Goal: Register for event/course

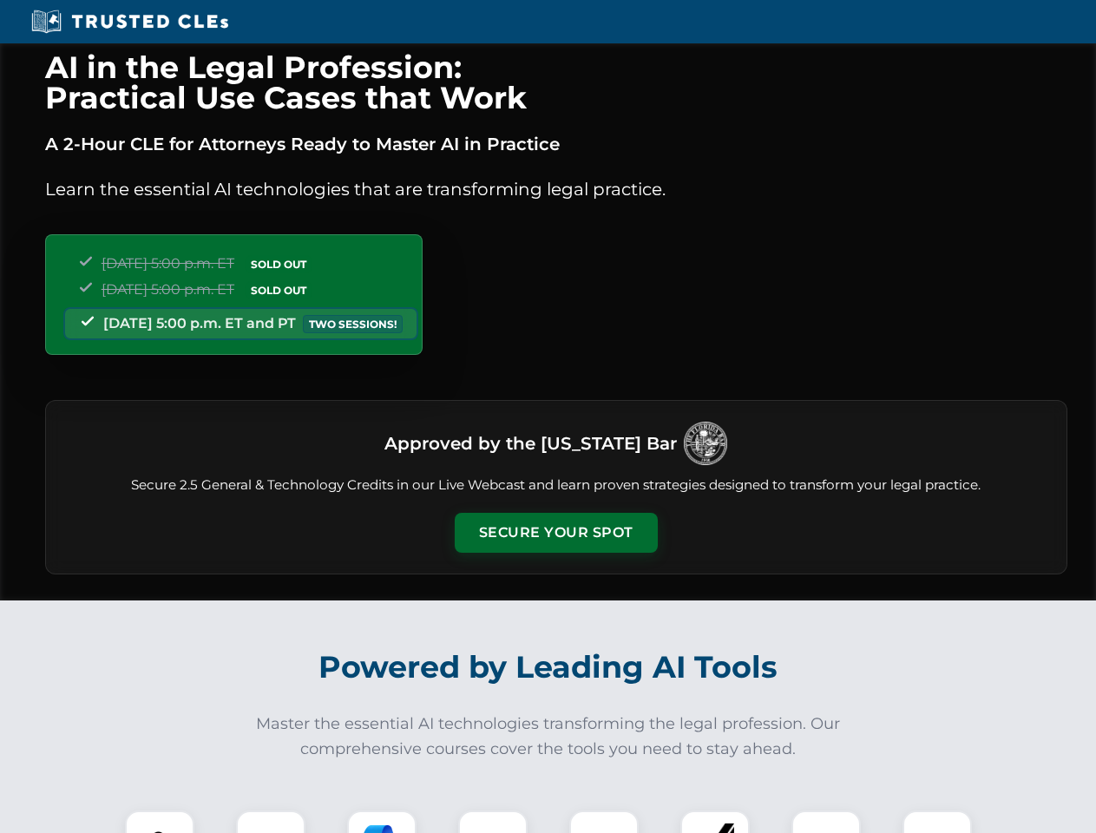
click at [555, 533] on button "Secure Your Spot" at bounding box center [556, 533] width 203 height 40
click at [160, 822] on img at bounding box center [160, 845] width 50 height 50
